Goal: Transaction & Acquisition: Purchase product/service

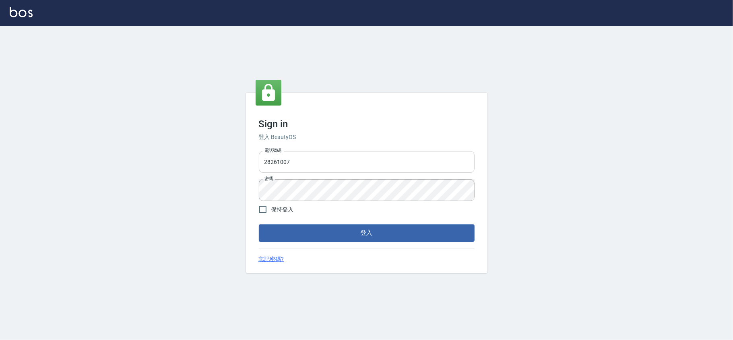
drag, startPoint x: 356, startPoint y: 144, endPoint x: 360, endPoint y: 151, distance: 8.6
click at [356, 147] on div "Sign in 登入 BeautyOS 電話號碼 [PHONE_NUMBER] 電話號碼 密碼 密碼 保持登入 登入 忘記密碼?" at bounding box center [367, 183] width 242 height 180
click at [364, 156] on input "28261007" at bounding box center [367, 162] width 216 height 22
click at [174, 143] on div "Sign in 登入 BeautyOS 電話號碼 [PHONE_NUMBER] 電話號碼 密碼 密碼 保持登入 登入 忘記密碼?" at bounding box center [366, 183] width 733 height 314
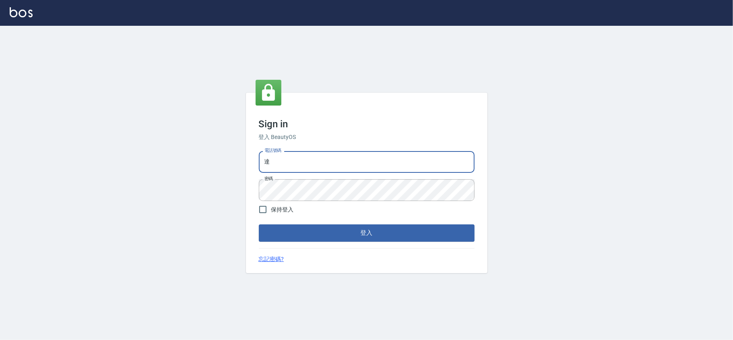
type input "達"
click at [259, 224] on button "登入" at bounding box center [367, 232] width 216 height 17
type input "28262585"
click at [290, 209] on span "保持登入" at bounding box center [282, 209] width 23 height 8
click at [271, 209] on input "保持登入" at bounding box center [263, 209] width 17 height 17
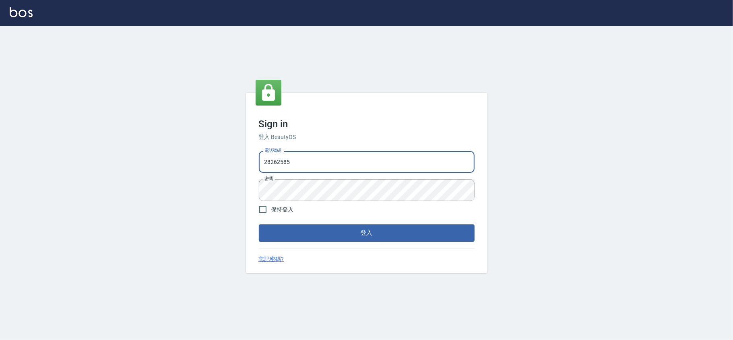
checkbox input "true"
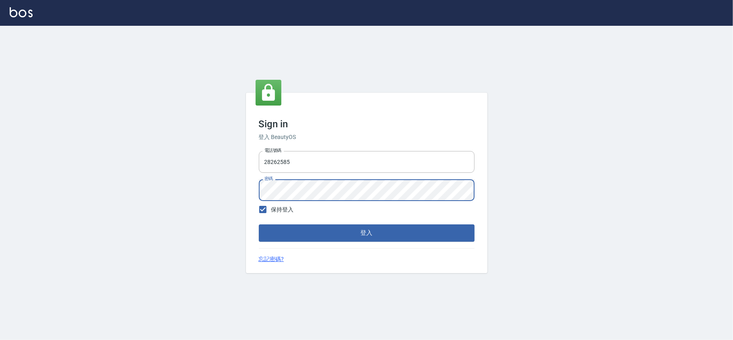
click at [189, 179] on div "Sign in 登入 BeautyOS 電話號碼 [PHONE_NUMBER] 電話號碼 密碼 密碼 保持登入 登入 忘記密碼?" at bounding box center [366, 183] width 733 height 314
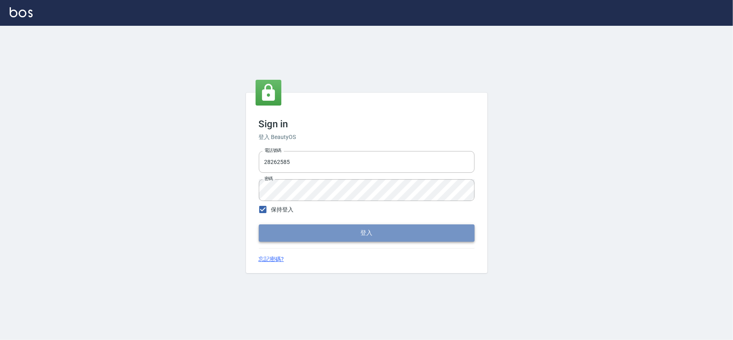
click at [279, 231] on button "登入" at bounding box center [367, 232] width 216 height 17
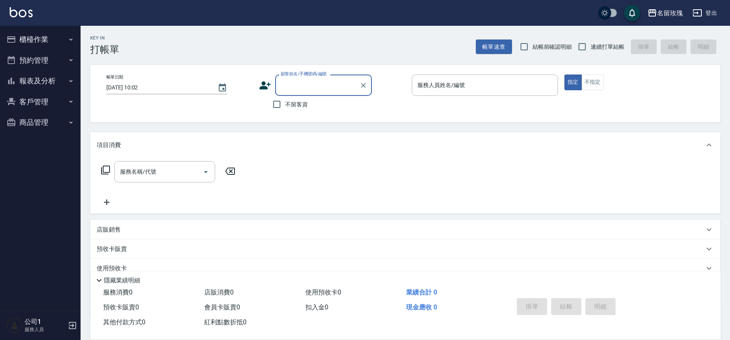
click at [561, 54] on label "結帳前確認明細" at bounding box center [544, 46] width 56 height 17
click at [532, 54] on input "結帳前確認明細" at bounding box center [524, 46] width 17 height 17
checkbox input "true"
click at [626, 50] on div "帳單速查 結帳前確認明細 連續打單結帳 掛單 結帳 明細" at bounding box center [598, 46] width 244 height 17
click at [594, 52] on label "連續打單結帳" at bounding box center [599, 46] width 51 height 17
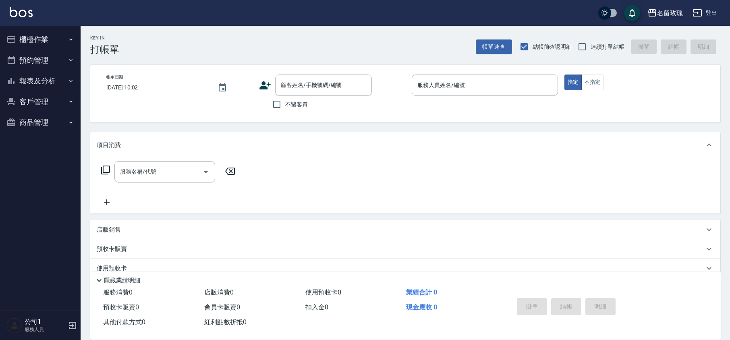
click at [590, 52] on input "連續打單結帳" at bounding box center [582, 46] width 17 height 17
checkbox input "true"
click at [284, 97] on input "不留客資" at bounding box center [276, 104] width 17 height 17
checkbox input "true"
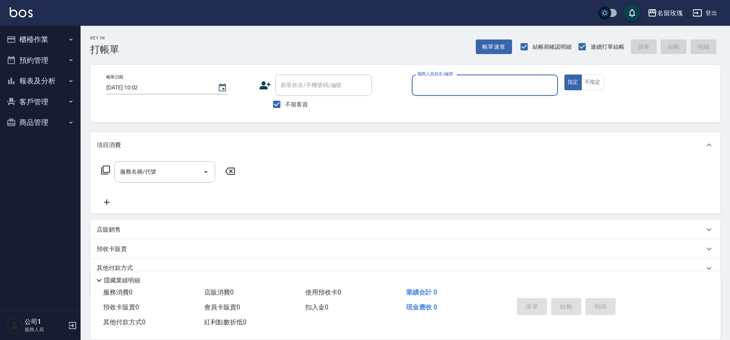
click at [439, 83] on input "服務人員姓名/編號" at bounding box center [484, 85] width 139 height 14
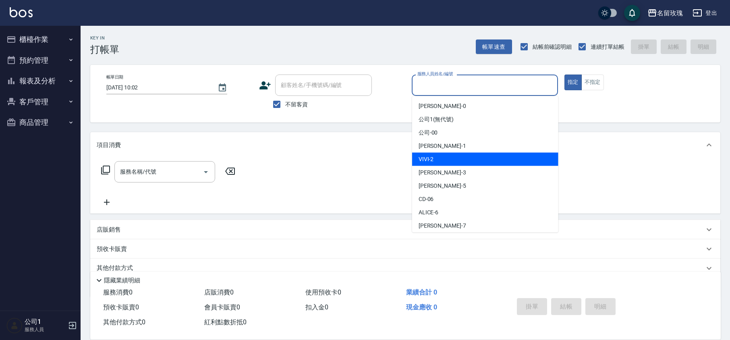
click at [461, 158] on div "VIVI -2" at bounding box center [485, 159] width 146 height 13
type input "VIVI-2"
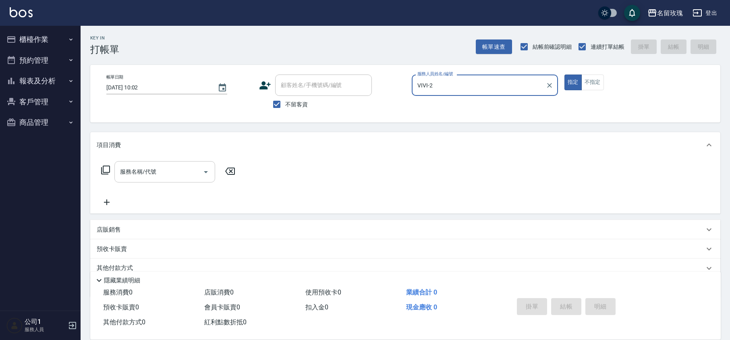
click at [176, 170] on input "服務名稱/代號" at bounding box center [158, 172] width 81 height 14
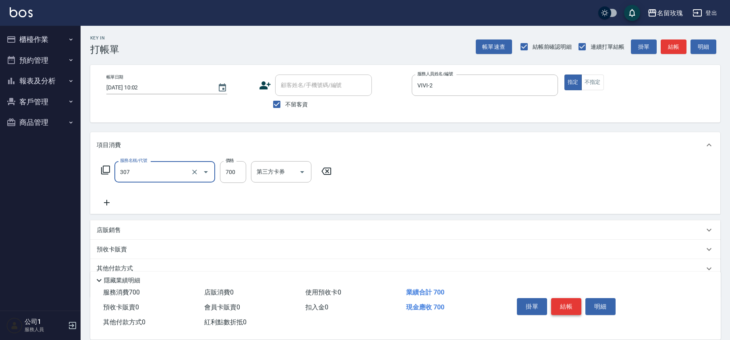
type input "剪髮(307)"
click at [564, 307] on button "結帳" at bounding box center [566, 306] width 30 height 17
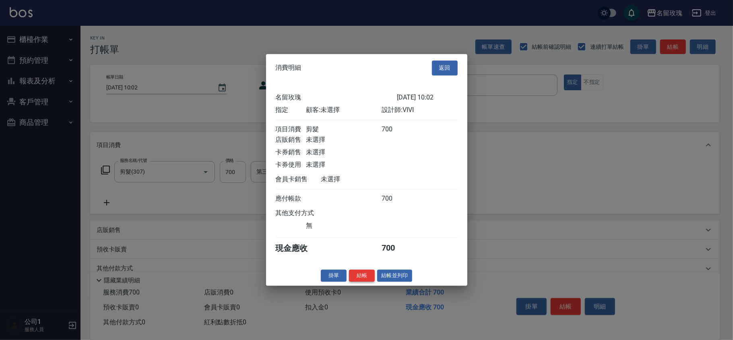
click at [365, 278] on button "結帳" at bounding box center [362, 275] width 26 height 12
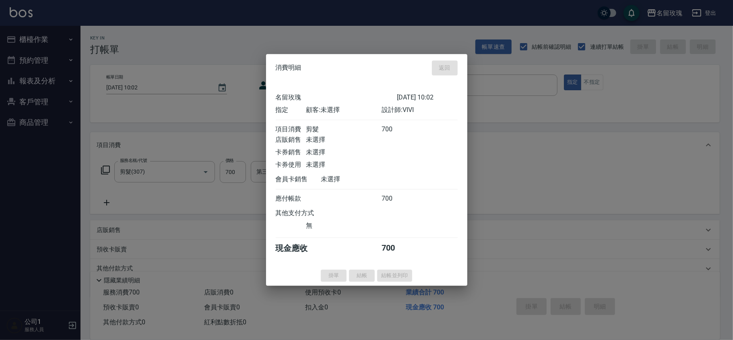
type input "[DATE] 10:22"
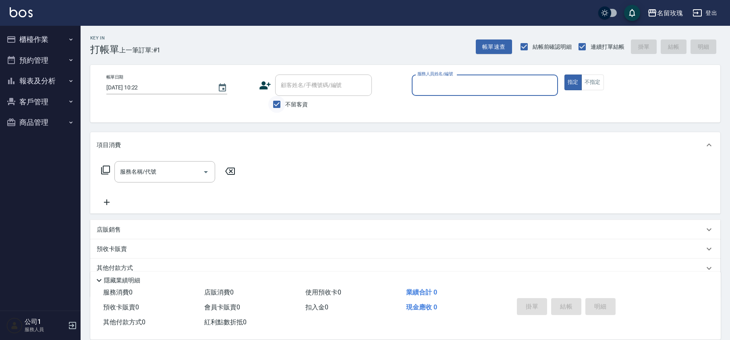
click at [282, 105] on input "不留客資" at bounding box center [276, 104] width 17 height 17
checkbox input "false"
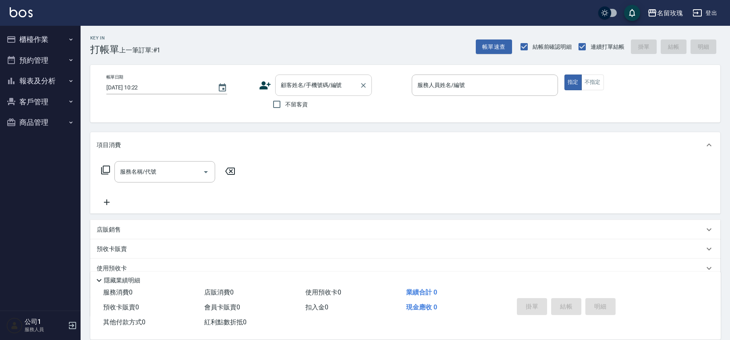
click at [297, 89] on input "顧客姓名/手機號碼/編號" at bounding box center [317, 85] width 77 height 14
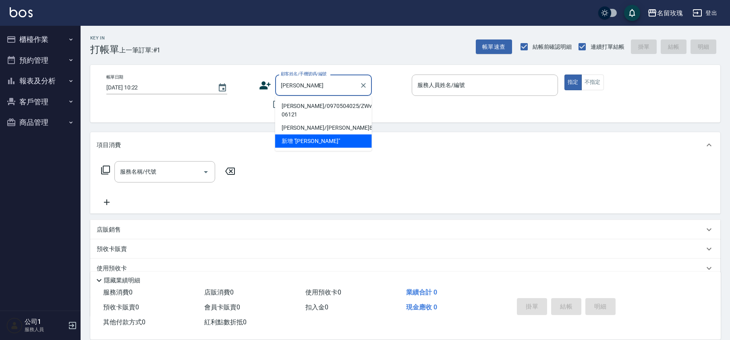
click at [316, 107] on li "[PERSON_NAME]/0970504025/ZWvi-06121" at bounding box center [323, 110] width 97 height 22
type input "[PERSON_NAME]/0970504025/ZWvi-06121"
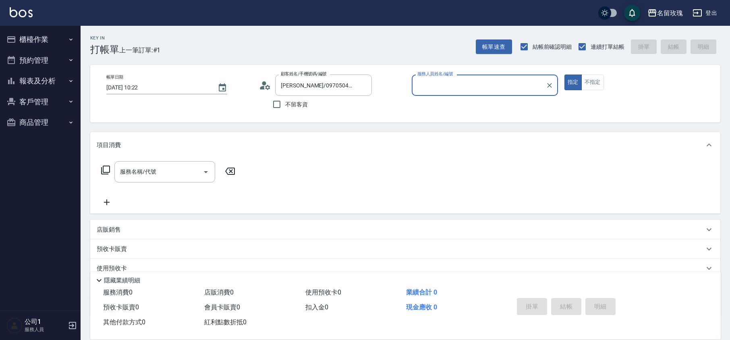
type input "VIVI-2"
click at [265, 87] on icon at bounding box center [265, 85] width 12 height 12
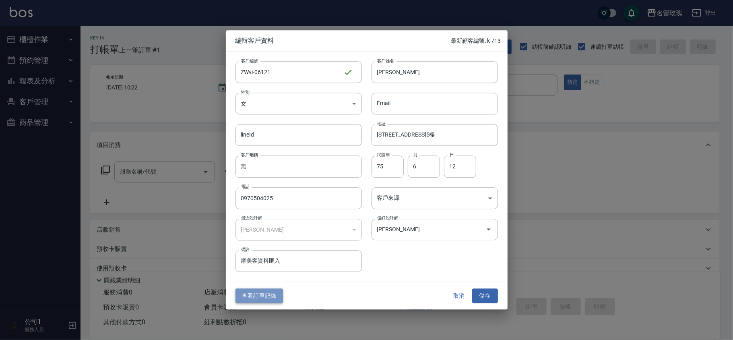
click at [263, 302] on button "查看訂單記錄" at bounding box center [260, 295] width 48 height 15
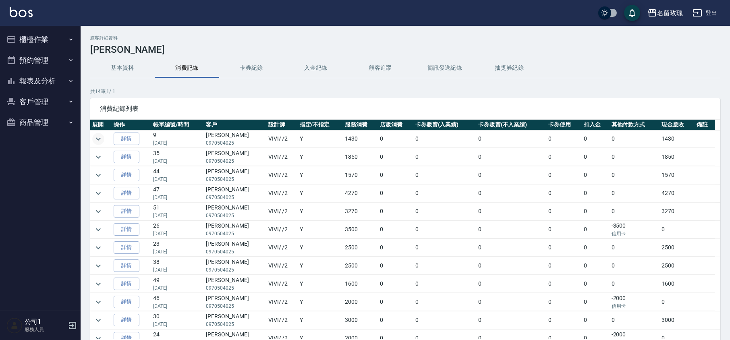
click at [93, 140] on button "expand row" at bounding box center [98, 139] width 12 height 12
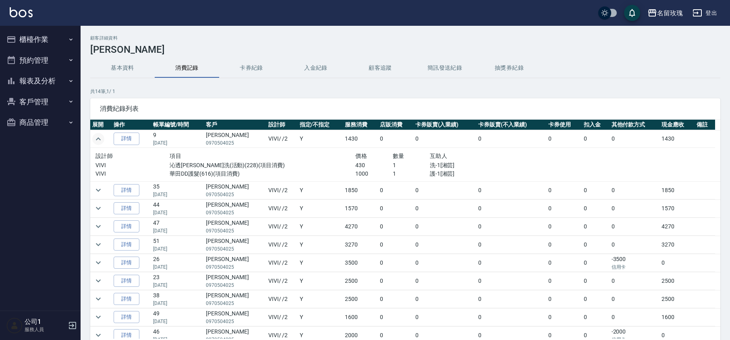
click at [93, 139] on icon "expand row" at bounding box center [98, 139] width 10 height 10
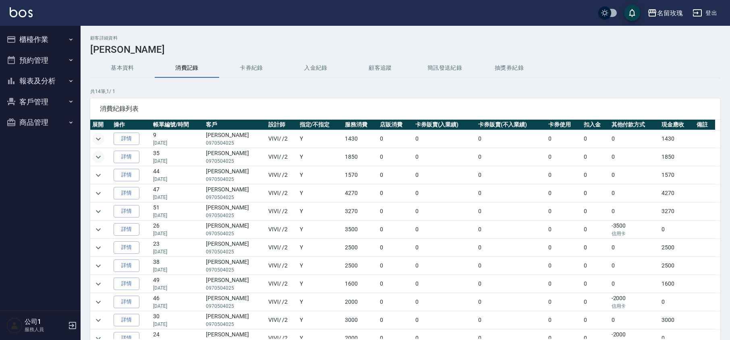
click at [97, 153] on icon "expand row" at bounding box center [98, 157] width 10 height 10
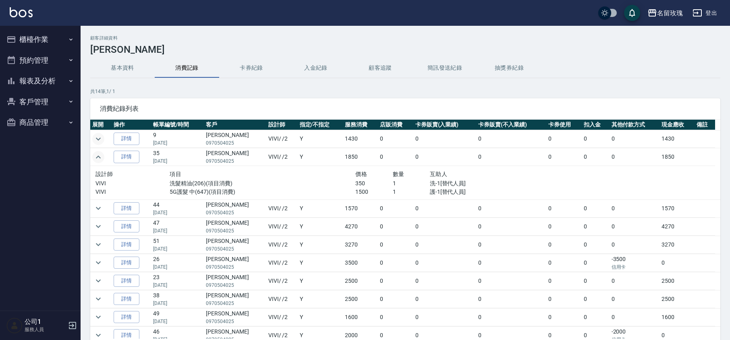
click at [96, 155] on icon "expand row" at bounding box center [98, 157] width 10 height 10
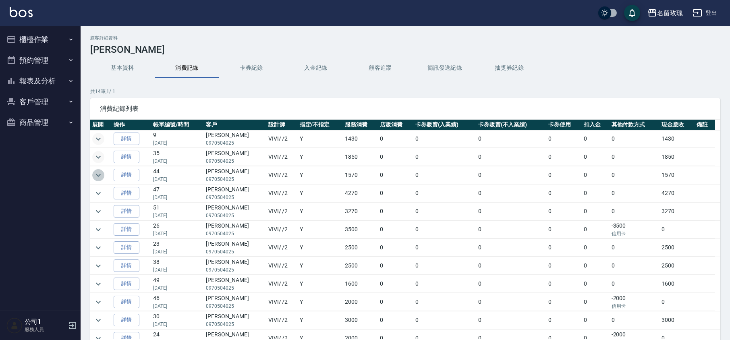
click at [101, 175] on icon "expand row" at bounding box center [98, 175] width 10 height 10
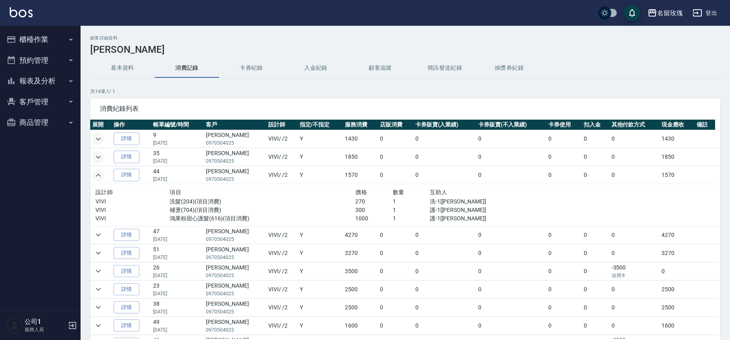
click at [101, 175] on icon "expand row" at bounding box center [98, 175] width 10 height 10
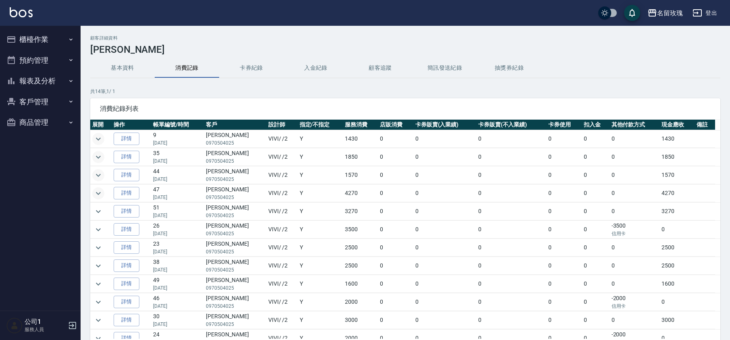
click at [100, 197] on icon "expand row" at bounding box center [98, 193] width 10 height 10
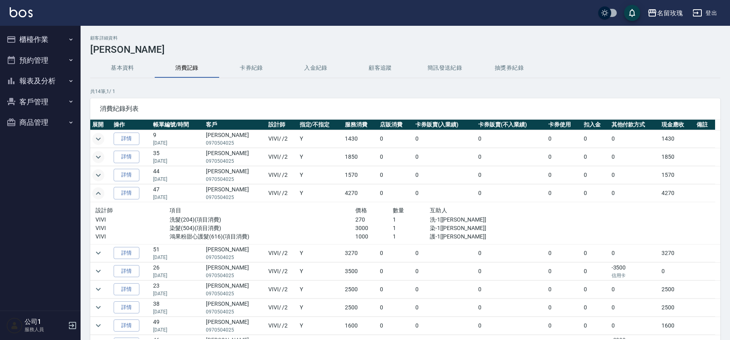
click at [101, 197] on icon "expand row" at bounding box center [98, 193] width 10 height 10
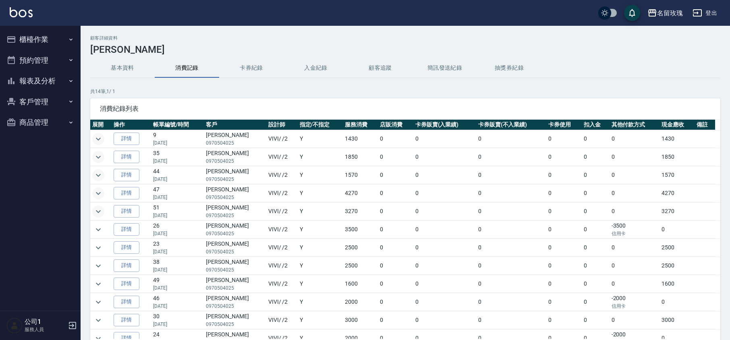
click at [97, 211] on icon "expand row" at bounding box center [98, 212] width 10 height 10
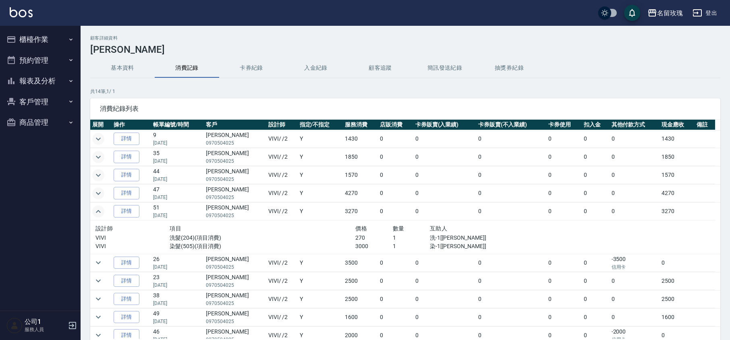
click at [97, 211] on icon "expand row" at bounding box center [98, 212] width 10 height 10
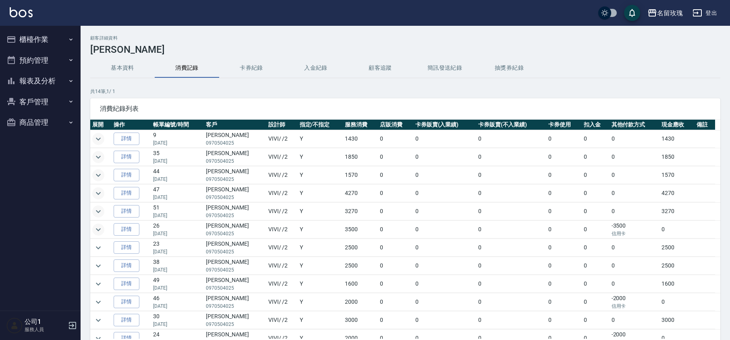
click at [97, 226] on icon "expand row" at bounding box center [98, 230] width 10 height 10
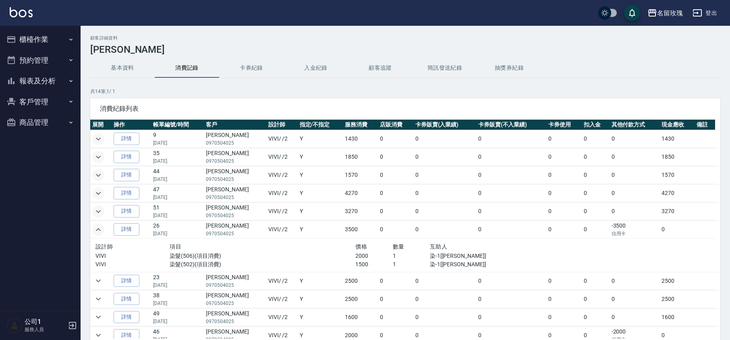
click at [97, 226] on icon "expand row" at bounding box center [98, 230] width 10 height 10
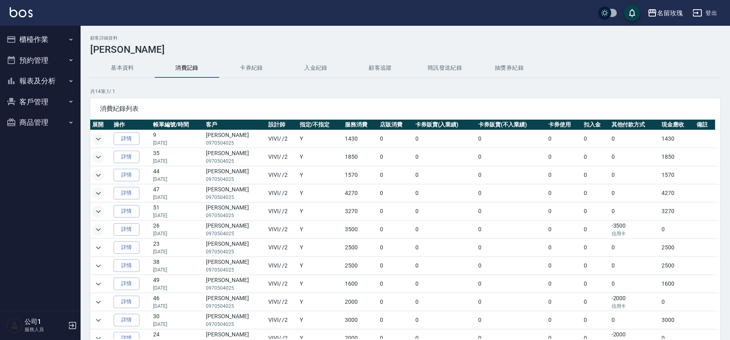
click at [100, 242] on td at bounding box center [100, 248] width 21 height 18
click at [99, 247] on icon "expand row" at bounding box center [98, 248] width 10 height 10
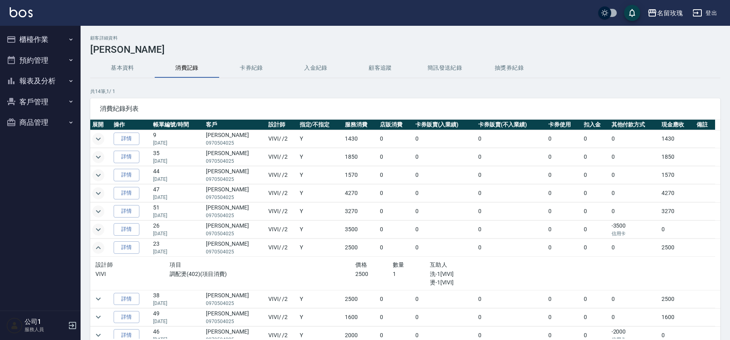
click at [99, 247] on icon "expand row" at bounding box center [98, 248] width 10 height 10
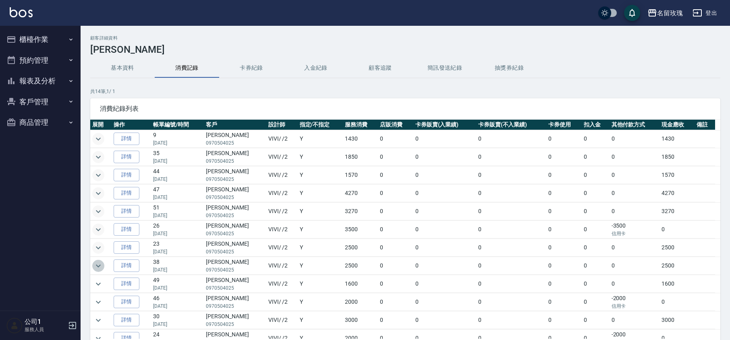
click at [98, 270] on icon "expand row" at bounding box center [98, 266] width 10 height 10
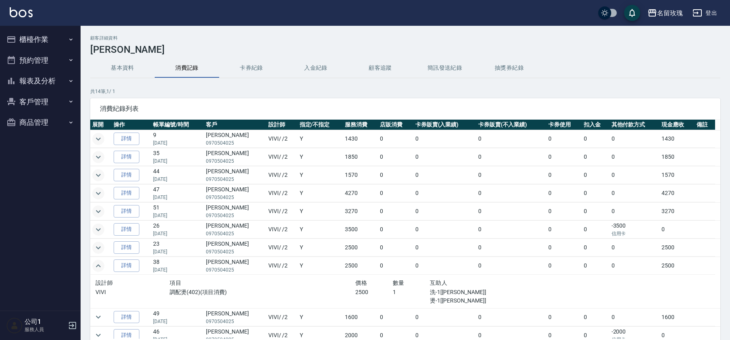
click at [98, 271] on icon "expand row" at bounding box center [98, 266] width 10 height 10
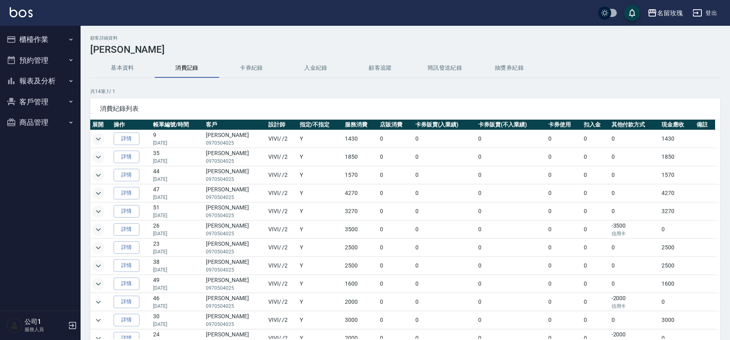
click at [104, 288] on button "expand row" at bounding box center [98, 284] width 12 height 12
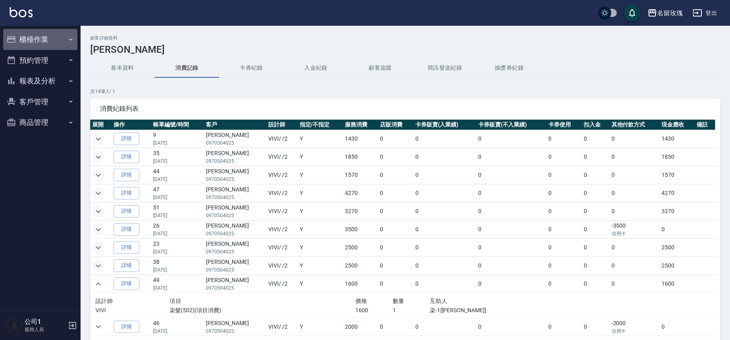
click at [58, 47] on button "櫃檯作業" at bounding box center [40, 39] width 74 height 21
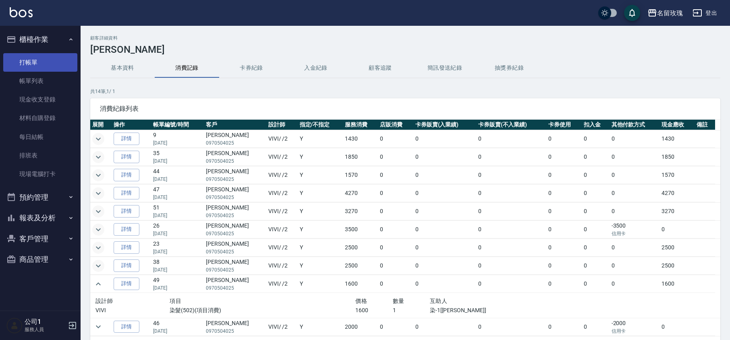
click at [49, 62] on link "打帳單" at bounding box center [40, 62] width 74 height 19
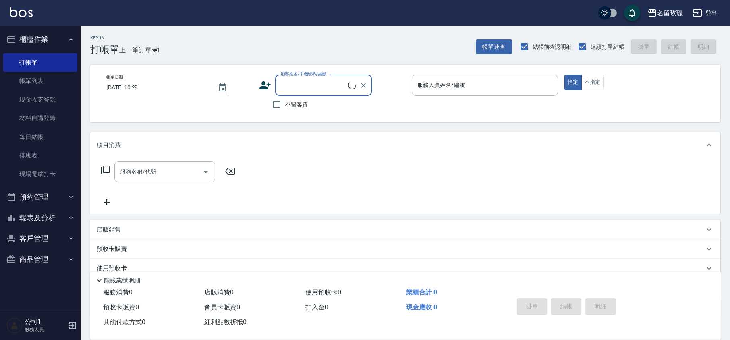
click at [291, 107] on span "不留客資" at bounding box center [296, 104] width 23 height 8
click at [285, 107] on input "不留客資" at bounding box center [276, 104] width 17 height 17
checkbox input "true"
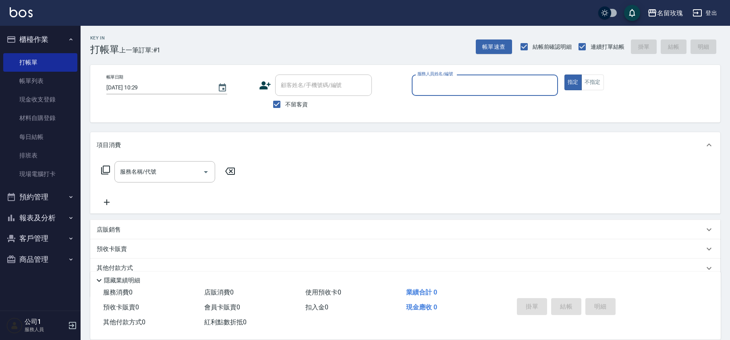
click at [451, 95] on div "服務人員姓名/編號" at bounding box center [485, 85] width 146 height 21
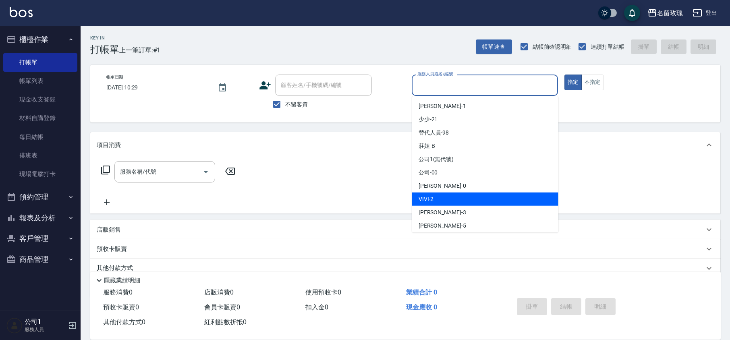
click at [434, 201] on div "VIVI -2" at bounding box center [485, 199] width 146 height 13
type input "VIVI-2"
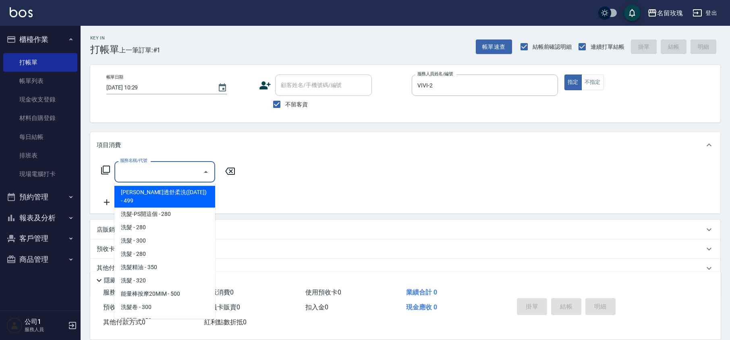
click at [145, 176] on div "服務名稱/代號 服務名稱/代號" at bounding box center [164, 171] width 101 height 21
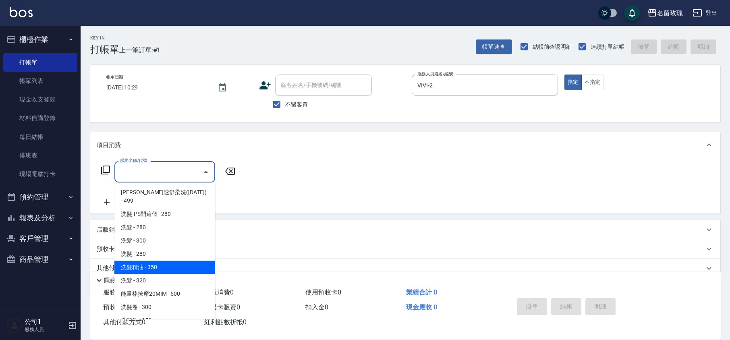
click at [151, 261] on span "洗髮精油 - 350" at bounding box center [164, 267] width 101 height 13
type input "洗髮精油(206)"
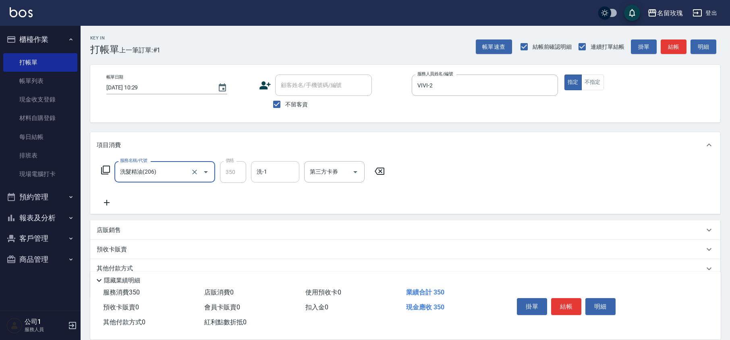
drag, startPoint x: 275, startPoint y: 184, endPoint x: 281, endPoint y: 181, distance: 7.0
click at [281, 179] on div "洗-1" at bounding box center [275, 171] width 48 height 21
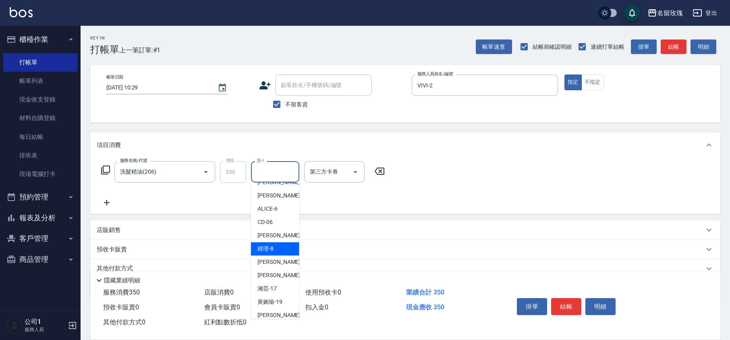
scroll to position [105, 0]
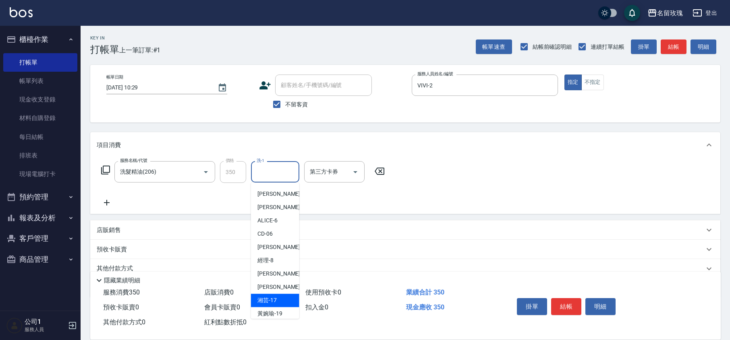
click at [272, 304] on span "湘芸 -17" at bounding box center [266, 300] width 19 height 8
type input "湘芸-17"
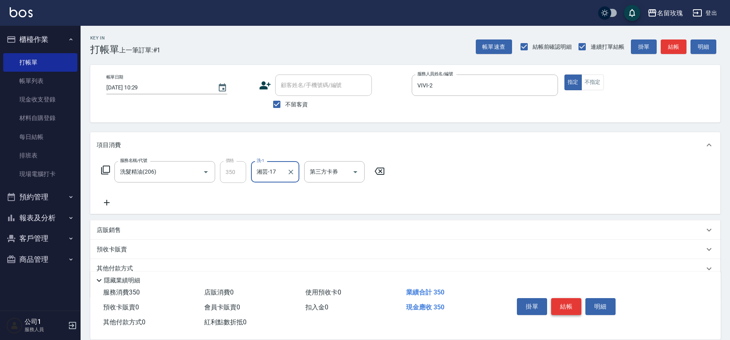
click at [572, 304] on button "結帳" at bounding box center [566, 306] width 30 height 17
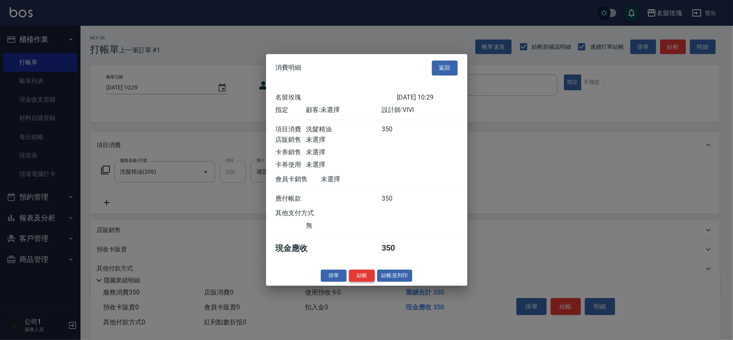
click at [358, 277] on button "結帳" at bounding box center [362, 275] width 26 height 12
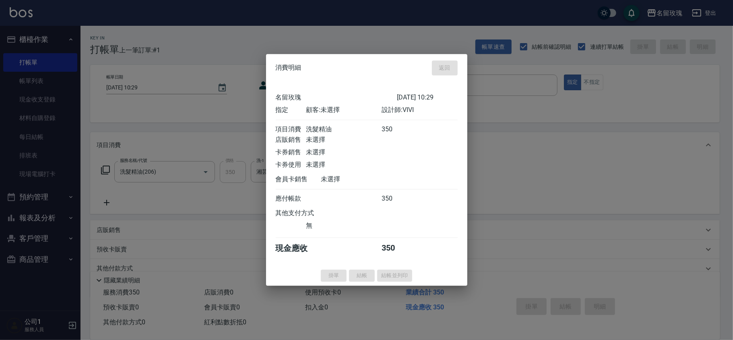
type input "[DATE] 10:30"
